Goal: Task Accomplishment & Management: Use online tool/utility

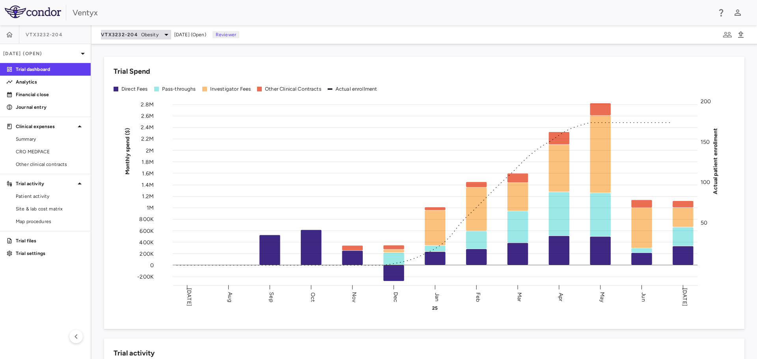
click at [164, 35] on icon at bounding box center [166, 34] width 9 height 9
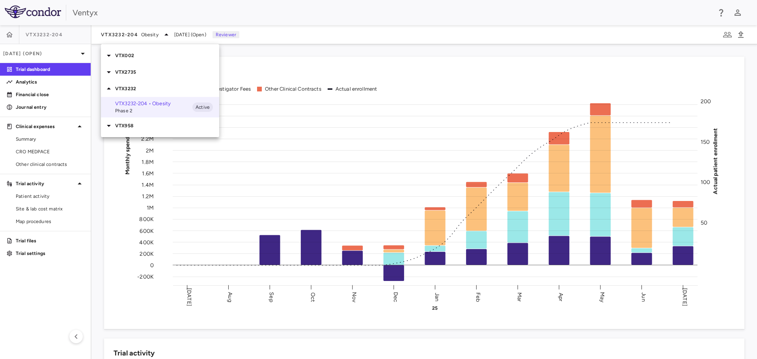
click at [111, 53] on icon at bounding box center [108, 55] width 9 height 9
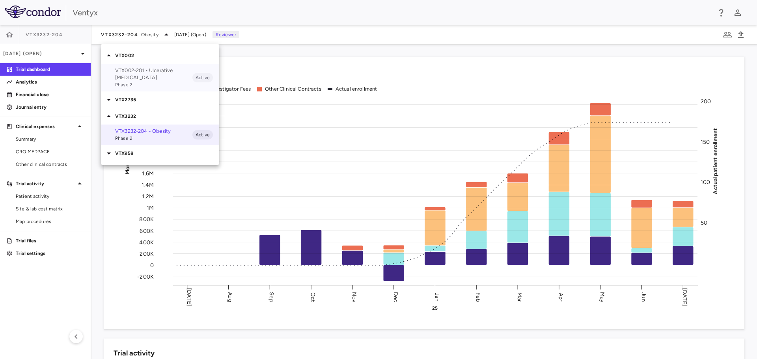
click at [155, 70] on p "VTX002-201 • Ulcerative Colitis" at bounding box center [153, 74] width 77 height 14
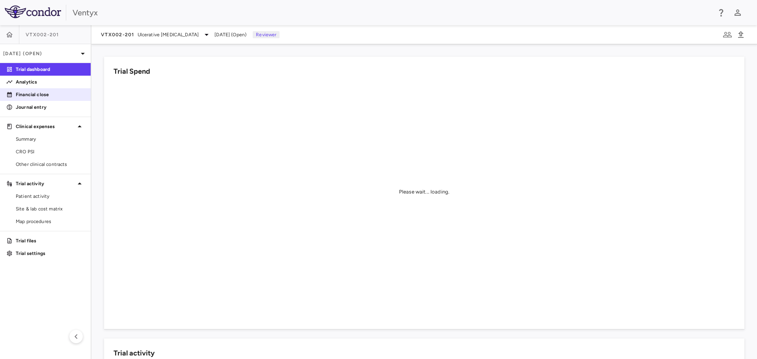
click at [31, 95] on p "Financial close" at bounding box center [50, 94] width 69 height 7
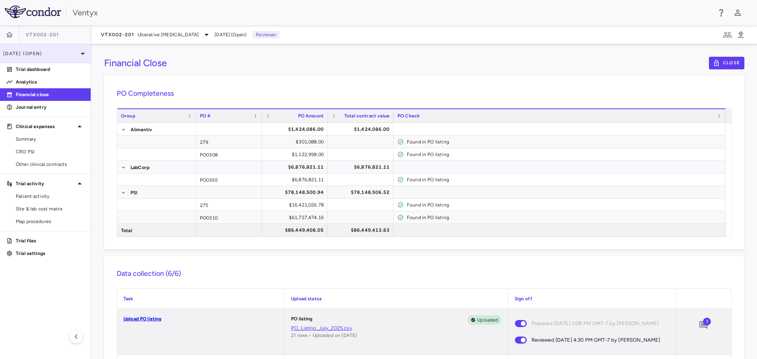
click at [84, 53] on icon at bounding box center [83, 54] width 4 height 2
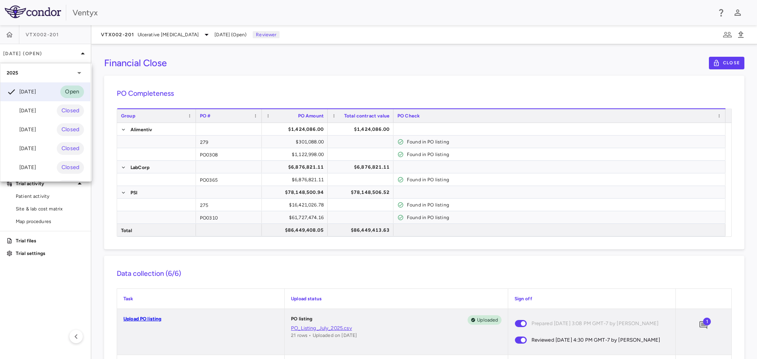
click at [197, 62] on div at bounding box center [378, 179] width 757 height 359
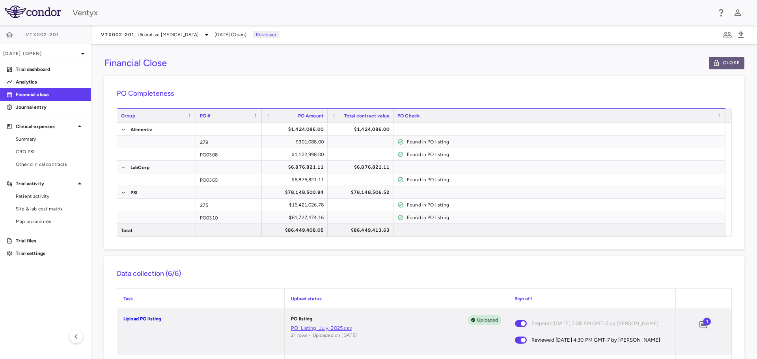
click at [714, 59] on button "Close" at bounding box center [725, 63] width 35 height 13
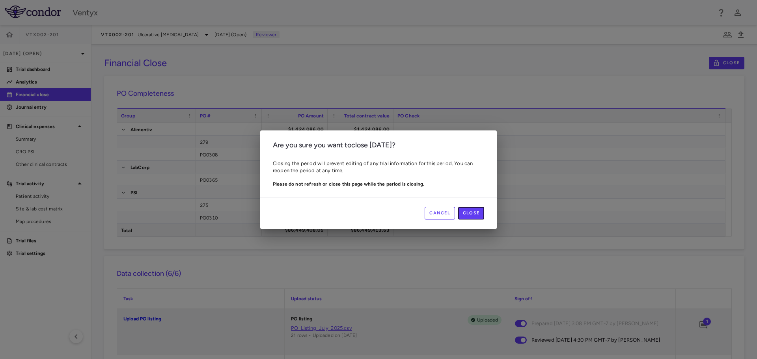
click at [472, 213] on button "Close" at bounding box center [471, 213] width 26 height 13
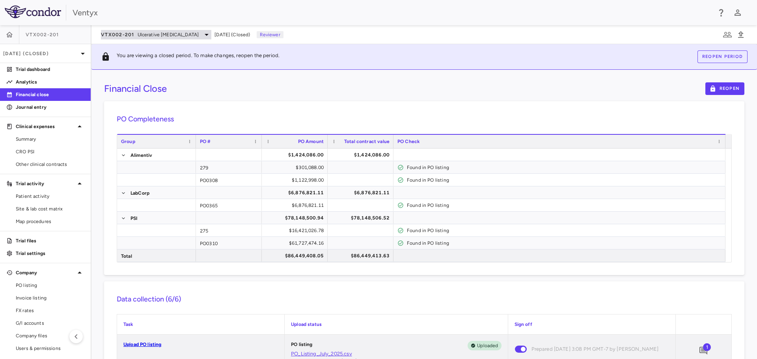
click at [202, 35] on icon at bounding box center [206, 34] width 9 height 9
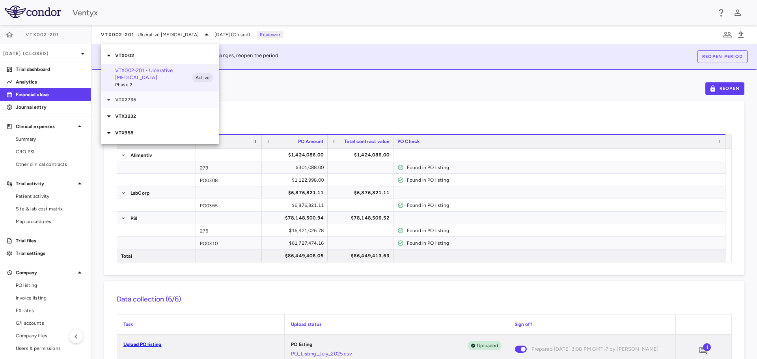
click at [112, 95] on icon at bounding box center [108, 99] width 9 height 9
click at [134, 111] on p "VTX2735-202 • Recurrent Pericarditis" at bounding box center [153, 118] width 77 height 14
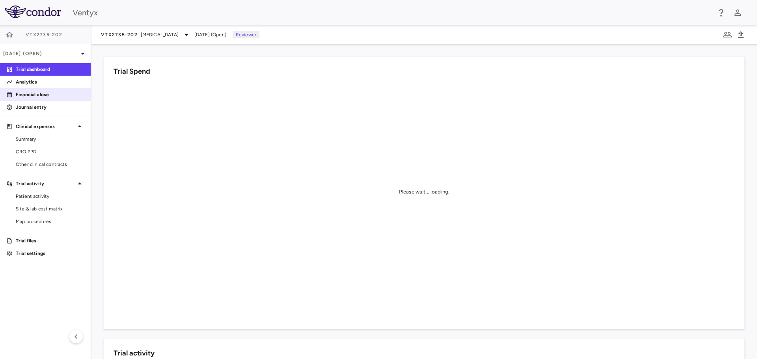
click at [34, 97] on p "Financial close" at bounding box center [50, 94] width 69 height 7
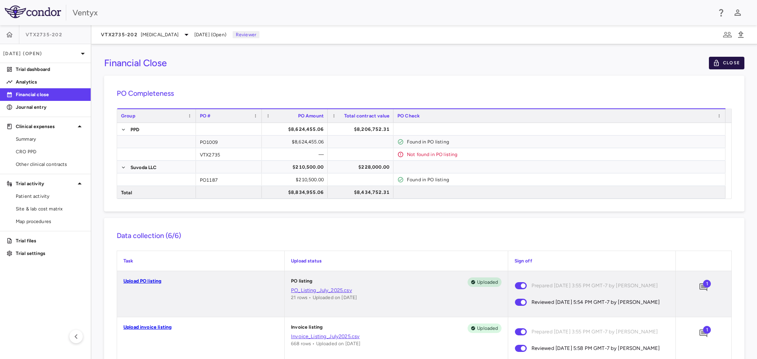
click at [717, 61] on button "Close" at bounding box center [725, 63] width 35 height 13
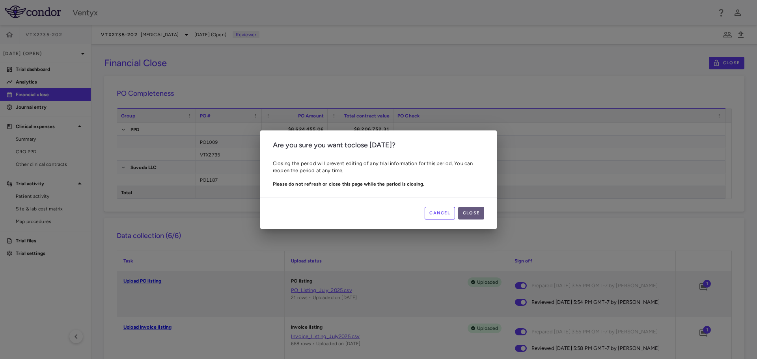
click at [467, 209] on button "Close" at bounding box center [471, 213] width 26 height 13
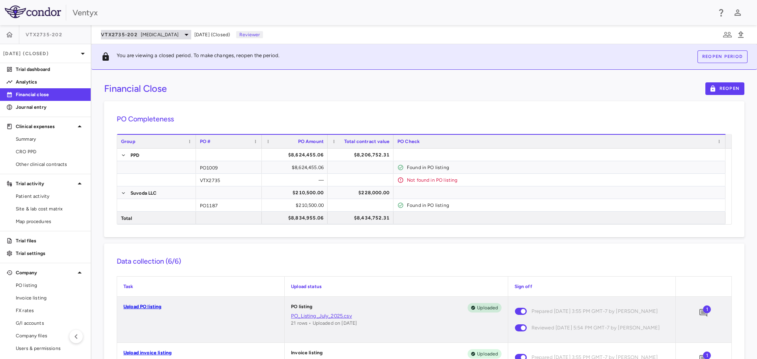
click at [191, 35] on icon at bounding box center [186, 34] width 9 height 9
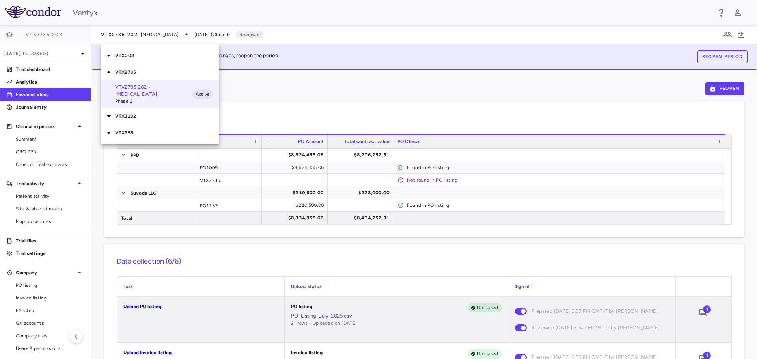
click at [110, 116] on icon at bounding box center [109, 116] width 4 height 2
click at [134, 134] on p "VTX3232-204 • Obesity" at bounding box center [153, 131] width 77 height 7
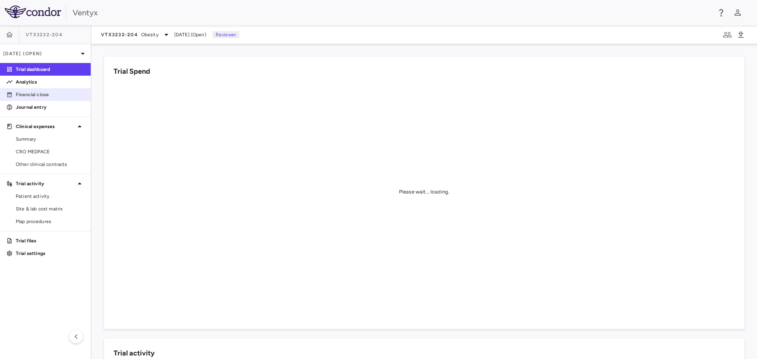
click at [34, 95] on p "Financial close" at bounding box center [50, 94] width 69 height 7
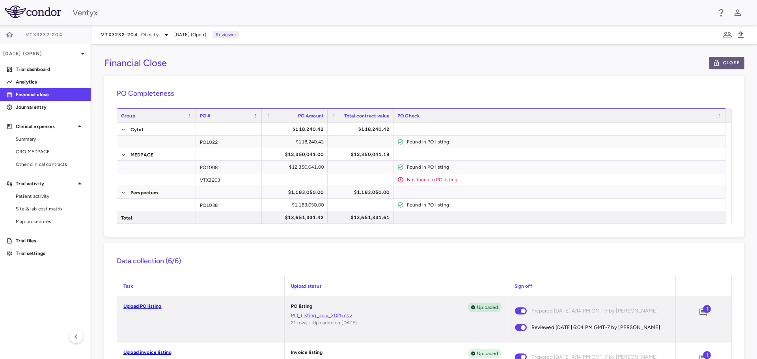
click at [713, 61] on icon "button" at bounding box center [715, 62] width 7 height 7
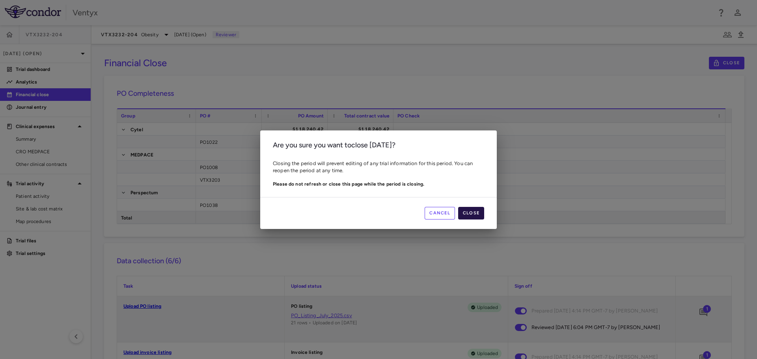
click at [473, 214] on button "Close" at bounding box center [471, 213] width 26 height 13
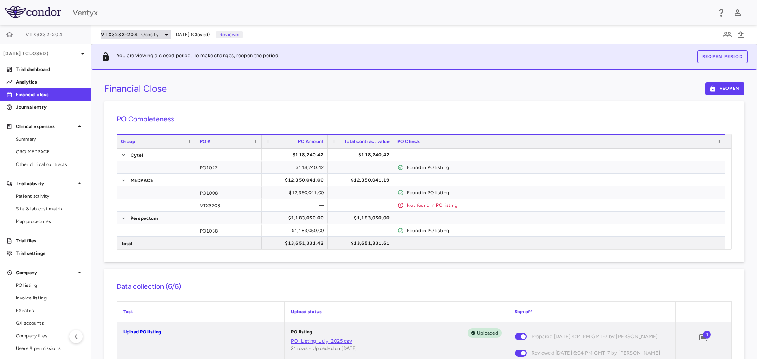
click at [162, 34] on icon at bounding box center [166, 34] width 9 height 9
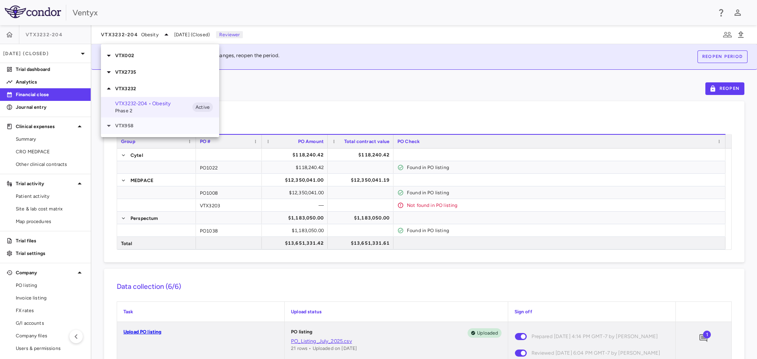
click at [108, 126] on icon at bounding box center [109, 126] width 4 height 2
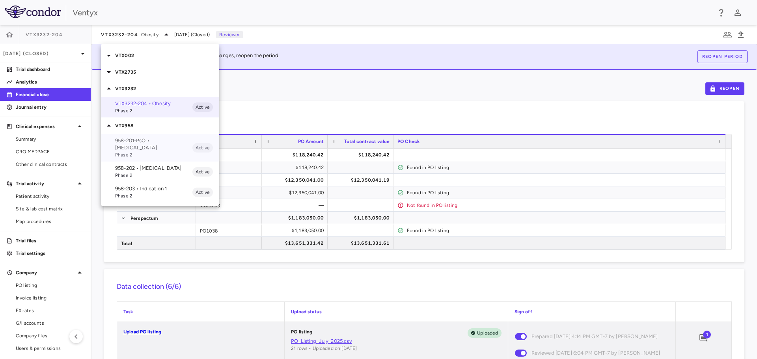
click at [141, 151] on span "Phase 2" at bounding box center [153, 154] width 77 height 7
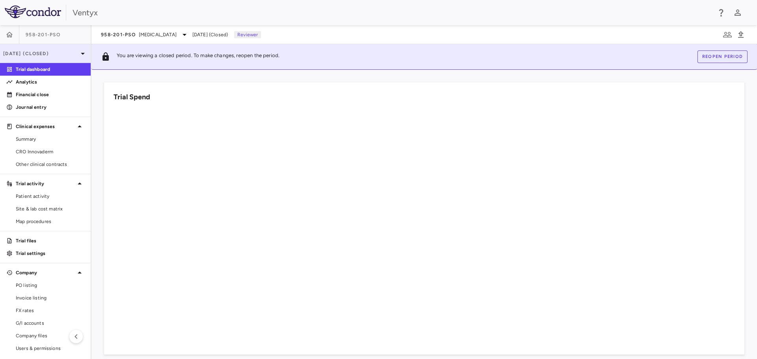
click at [81, 54] on icon at bounding box center [83, 54] width 4 height 2
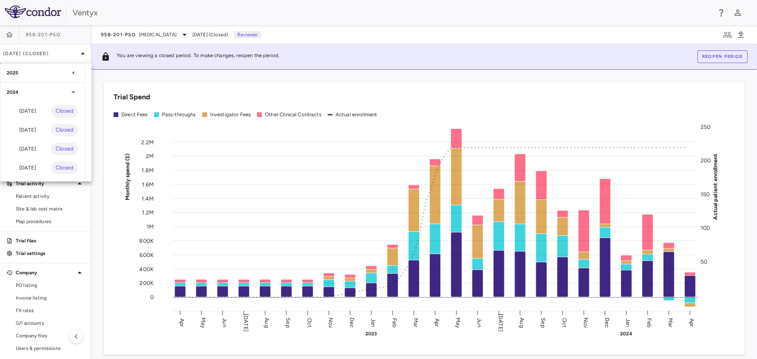
click at [74, 72] on icon at bounding box center [73, 73] width 2 height 4
click at [171, 34] on div at bounding box center [378, 179] width 757 height 359
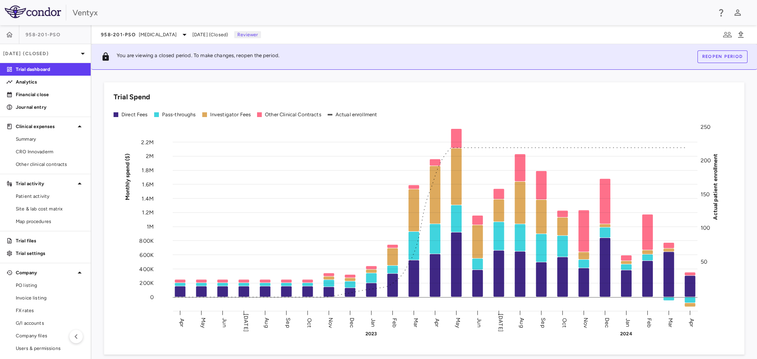
click at [180, 34] on icon at bounding box center [184, 34] width 9 height 9
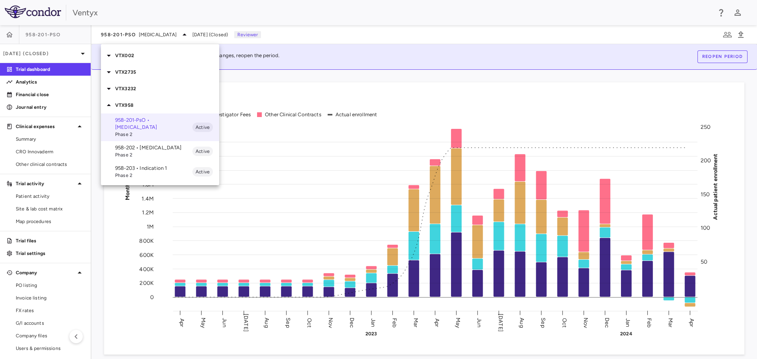
click at [127, 144] on p "958-202 • autoimmune" at bounding box center [153, 147] width 77 height 7
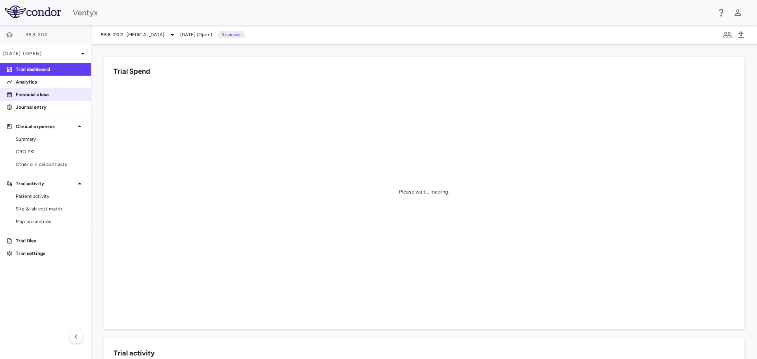
click at [40, 93] on p "Financial close" at bounding box center [50, 94] width 69 height 7
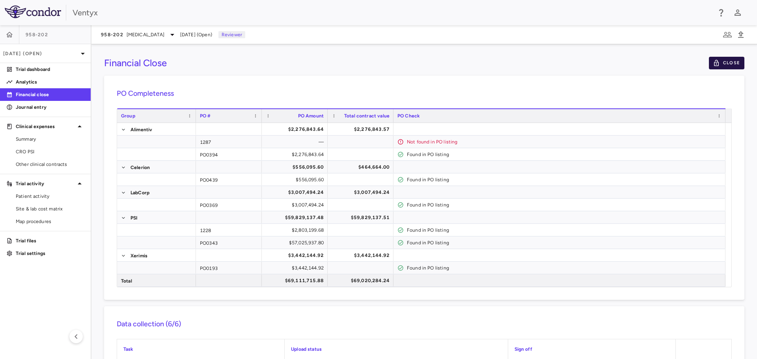
click at [716, 63] on button "Close" at bounding box center [725, 63] width 35 height 13
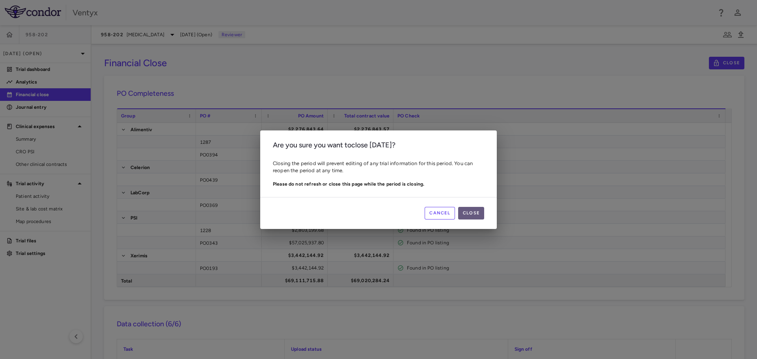
click at [466, 211] on button "Close" at bounding box center [471, 213] width 26 height 13
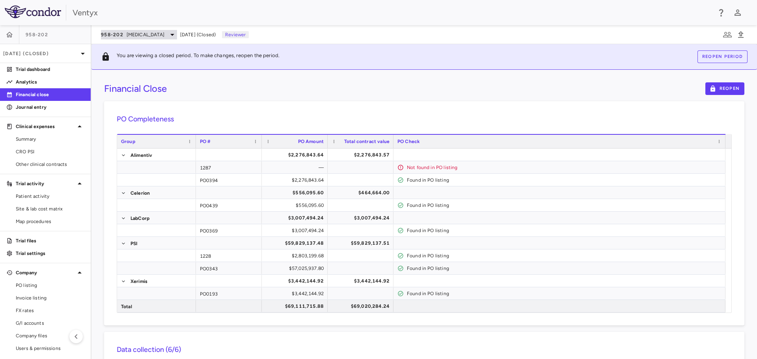
click at [167, 34] on icon at bounding box center [171, 34] width 9 height 9
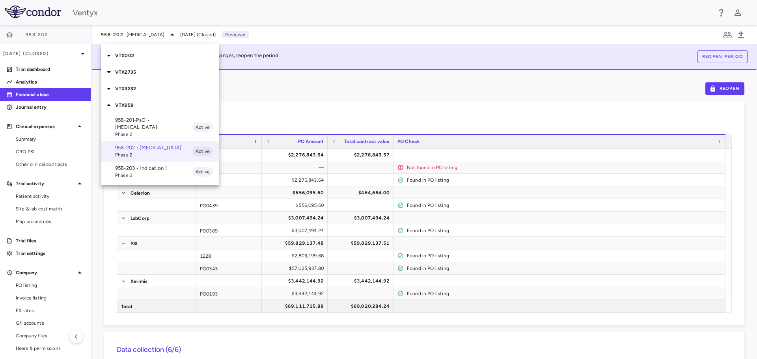
click at [134, 172] on span "Phase 2" at bounding box center [153, 175] width 77 height 7
